Goal: Task Accomplishment & Management: Use online tool/utility

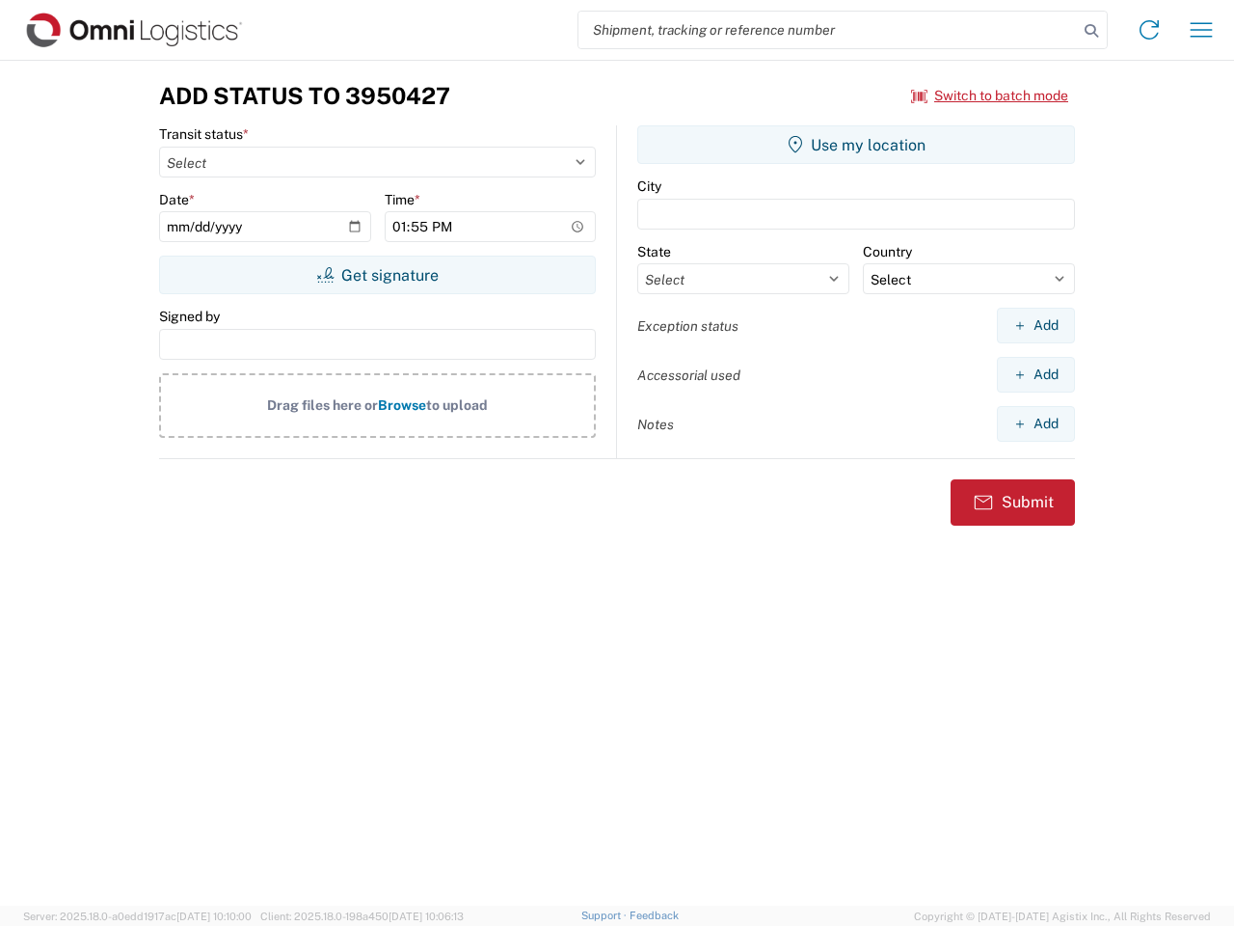
click at [828, 30] on input "search" at bounding box center [827, 30] width 499 height 37
click at [1091, 31] on icon at bounding box center [1091, 30] width 27 height 27
click at [1149, 30] on icon at bounding box center [1149, 29] width 31 height 31
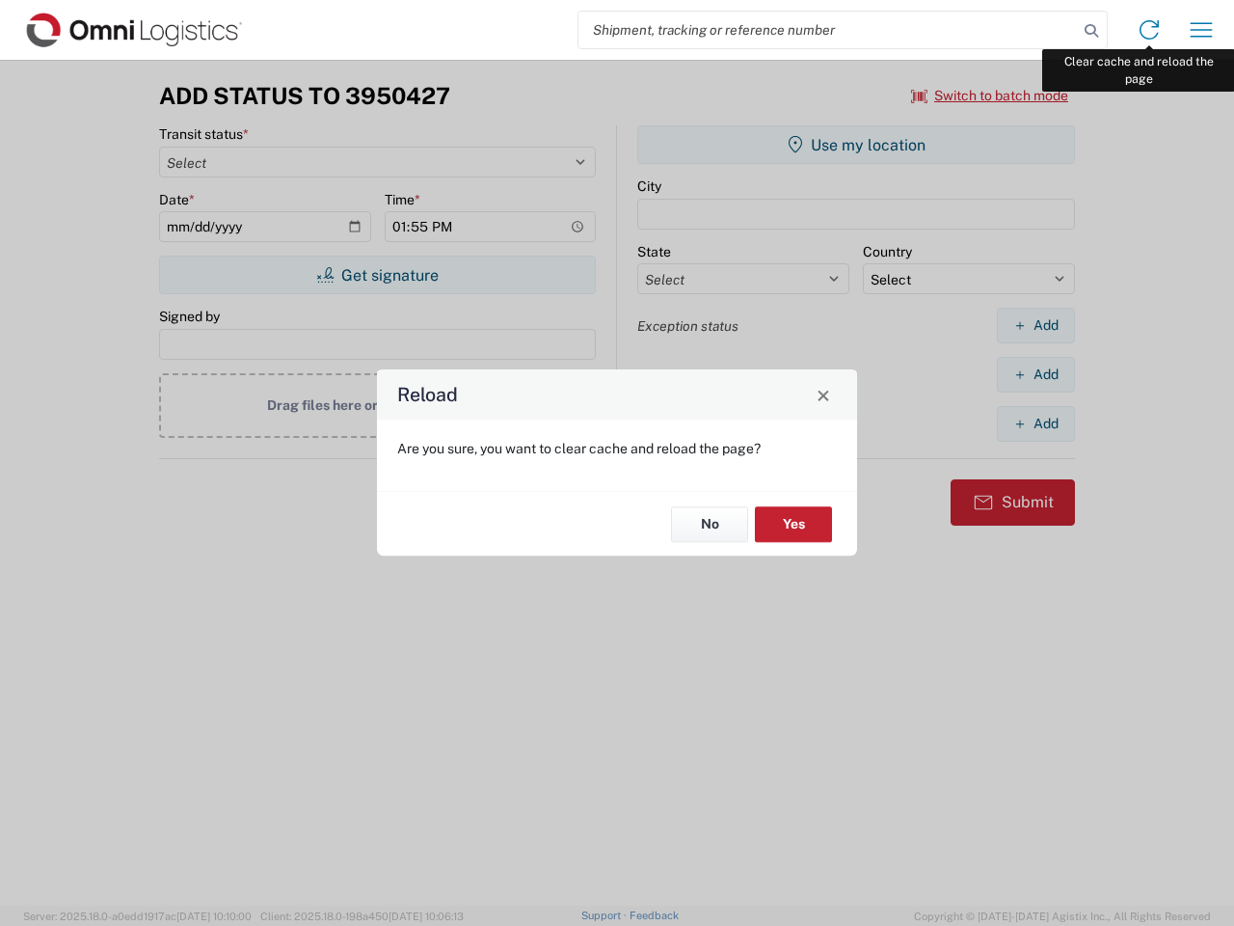
click at [1201, 30] on div "Reload Are you sure, you want to clear cache and reload the page? No Yes" at bounding box center [617, 463] width 1234 height 926
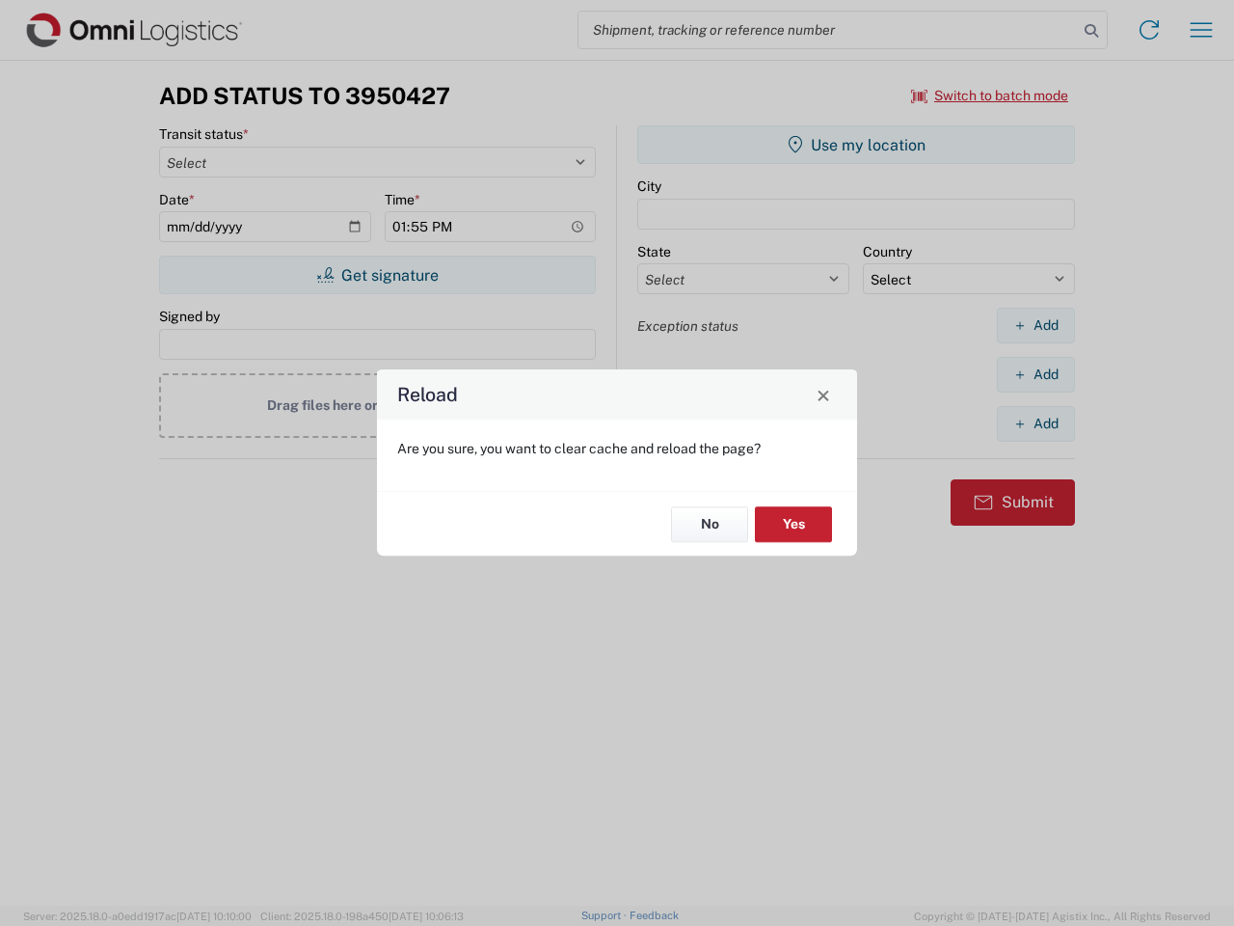
click at [990, 95] on div "Reload Are you sure, you want to clear cache and reload the page? No Yes" at bounding box center [617, 463] width 1234 height 926
click at [377, 275] on div "Reload Are you sure, you want to clear cache and reload the page? No Yes" at bounding box center [617, 463] width 1234 height 926
click at [856, 145] on div "Reload Are you sure, you want to clear cache and reload the page? No Yes" at bounding box center [617, 463] width 1234 height 926
click at [1035, 325] on div "Reload Are you sure, you want to clear cache and reload the page? No Yes" at bounding box center [617, 463] width 1234 height 926
click at [1035, 374] on div "Reload Are you sure, you want to clear cache and reload the page? No Yes" at bounding box center [617, 463] width 1234 height 926
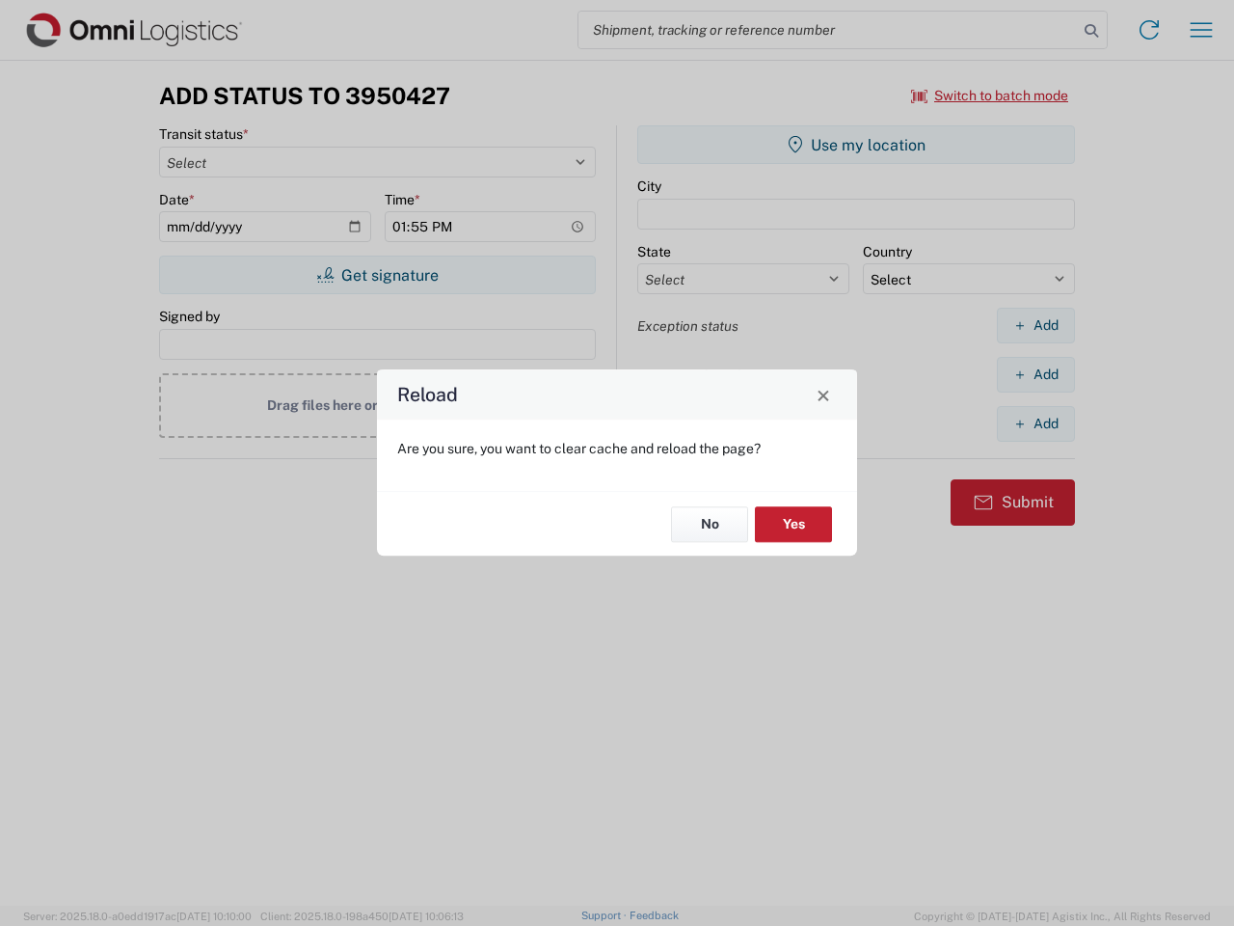
click at [1035, 423] on div "Reload Are you sure, you want to clear cache and reload the page? No Yes" at bounding box center [617, 463] width 1234 height 926
